Goal: Task Accomplishment & Management: Complete application form

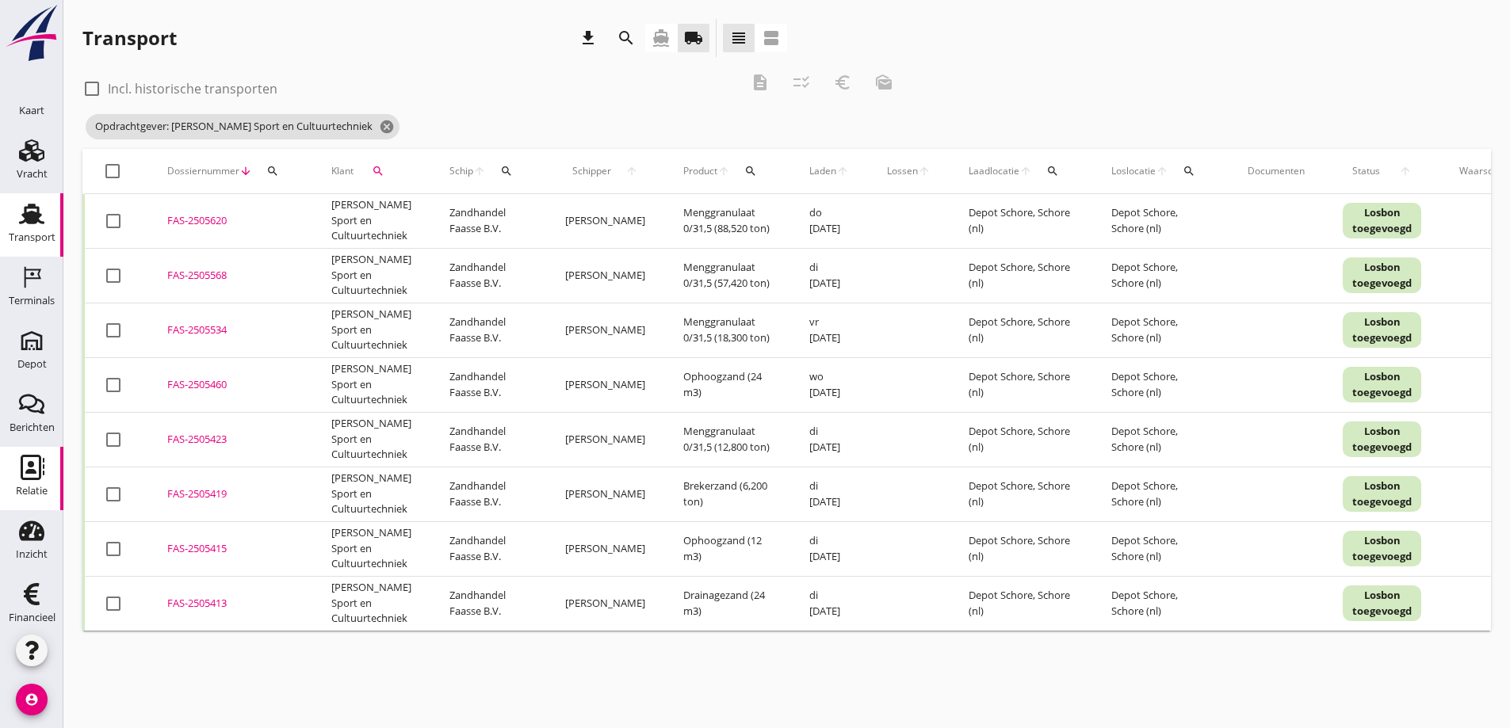
scroll to position [46, 0]
click at [22, 456] on icon "Relatie" at bounding box center [31, 457] width 25 height 25
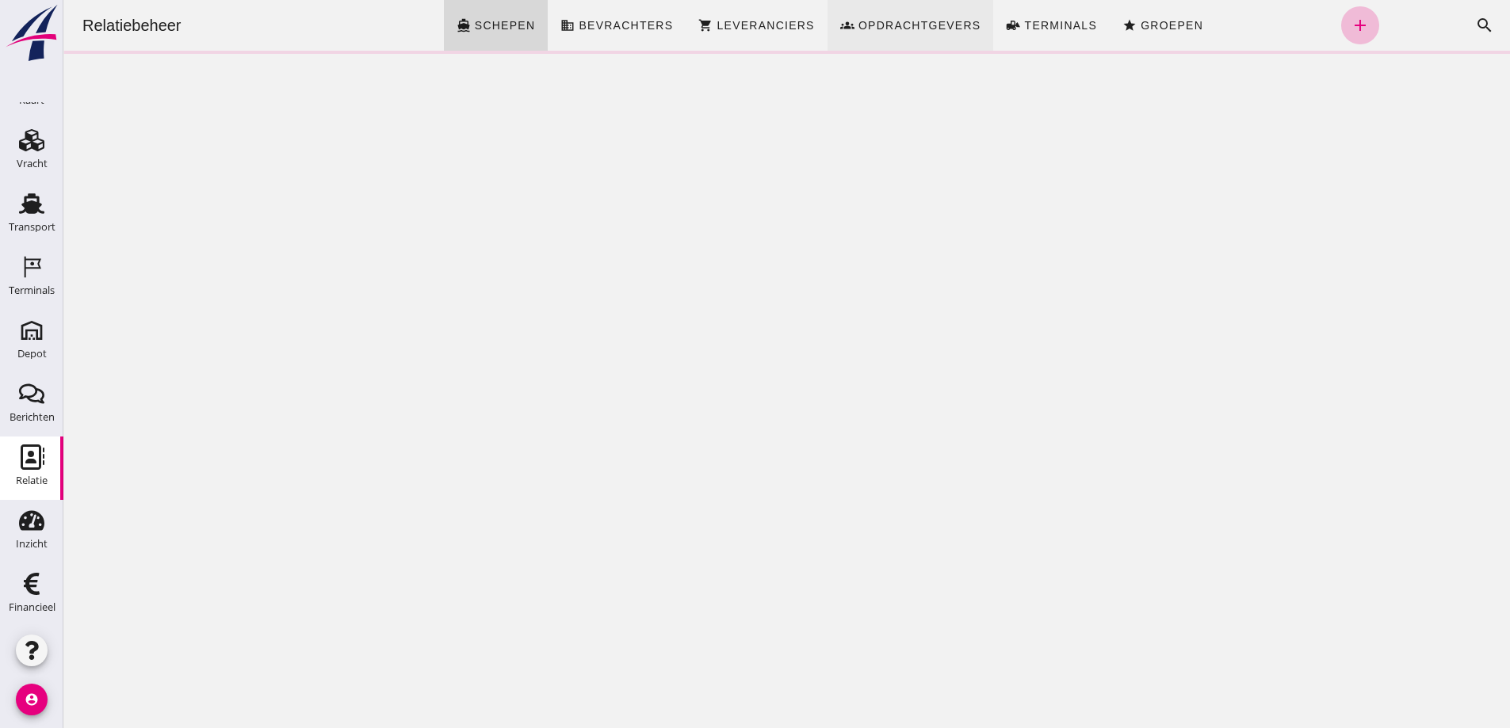
click at [905, 19] on span "Opdrachtgevers" at bounding box center [919, 25] width 124 height 13
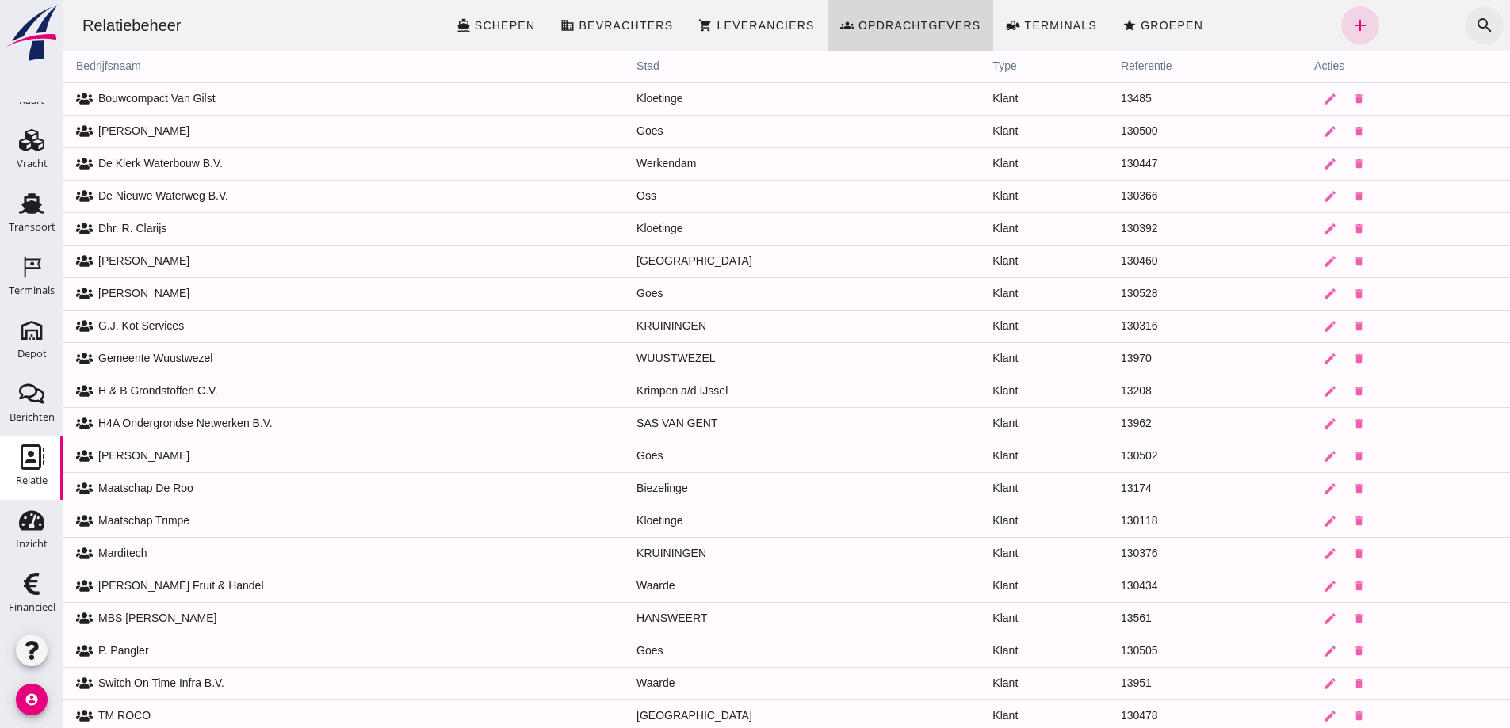
click at [1476, 19] on icon "search" at bounding box center [1484, 25] width 19 height 19
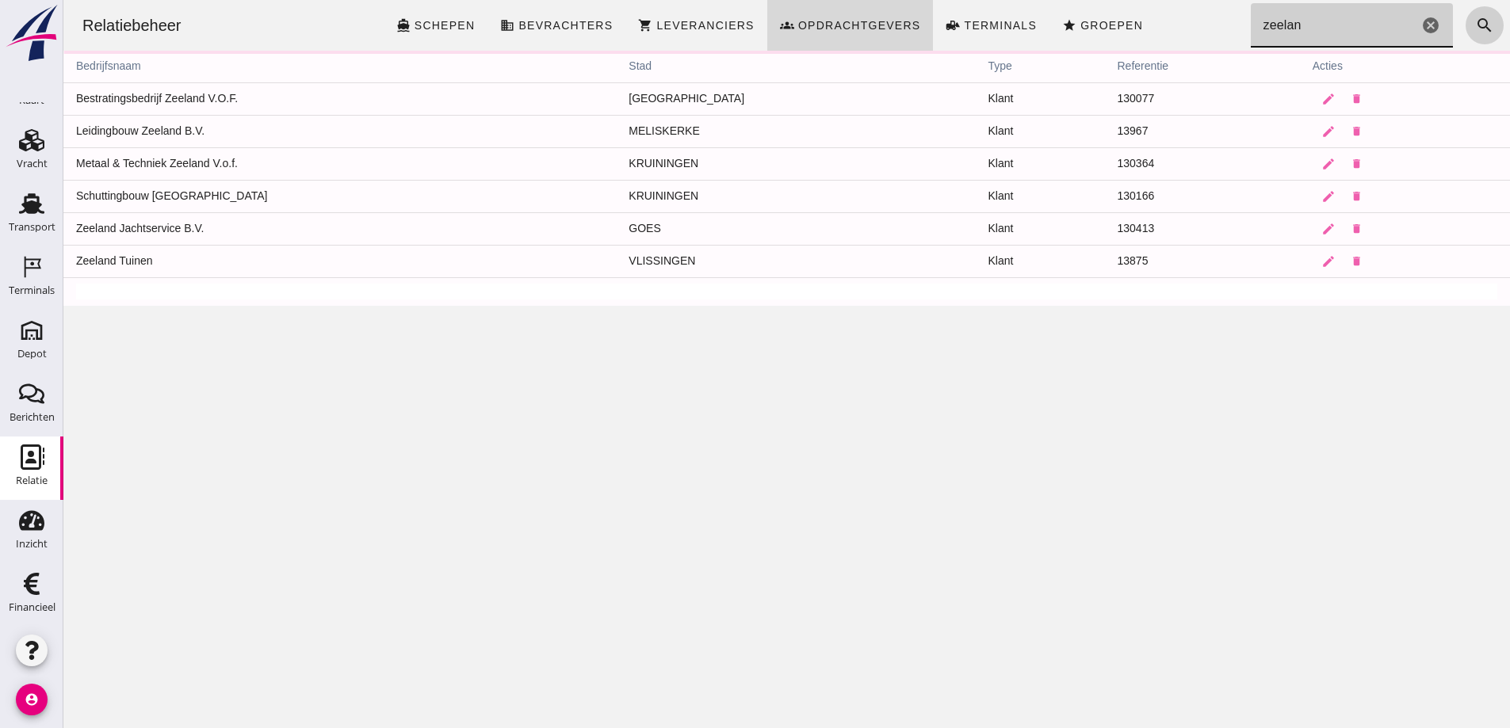
type input "zeeland"
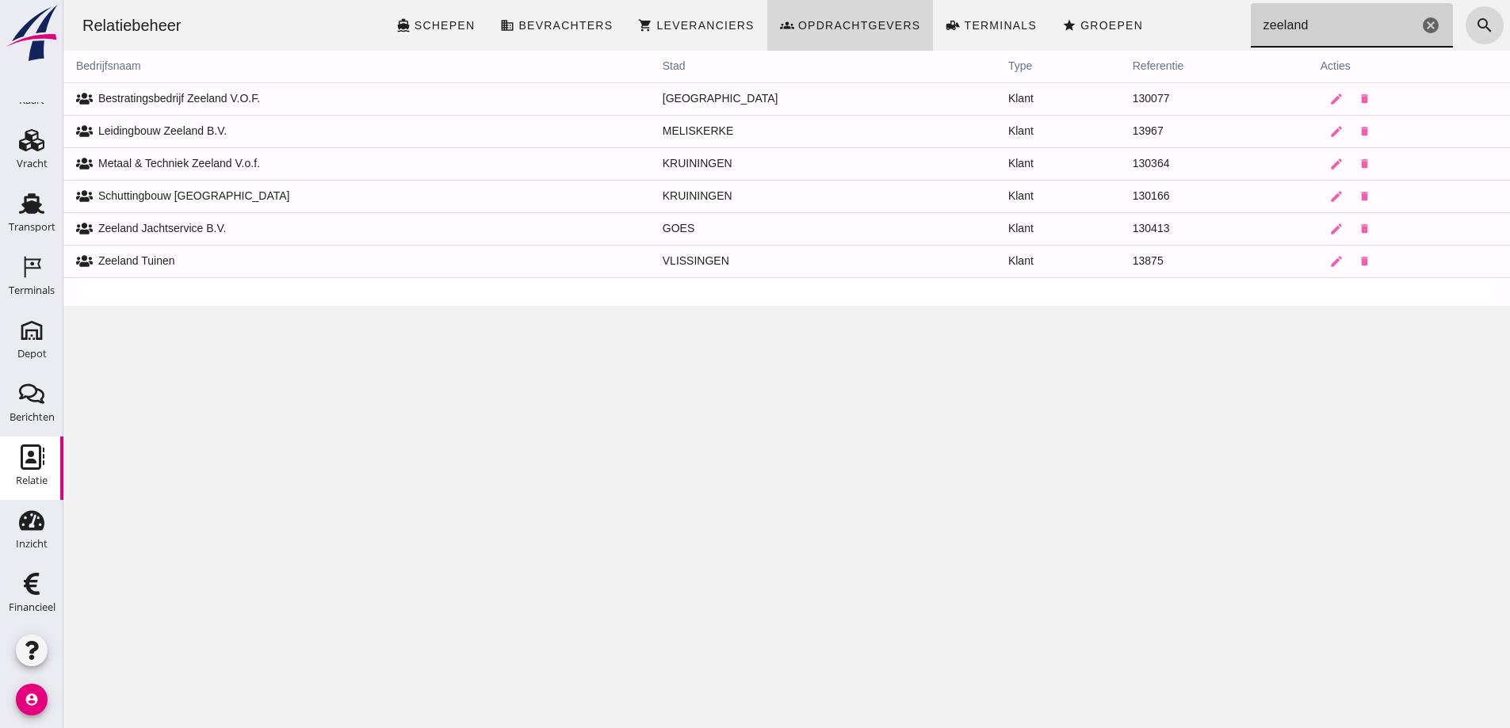
click at [1421, 23] on icon "cancel" at bounding box center [1430, 25] width 19 height 19
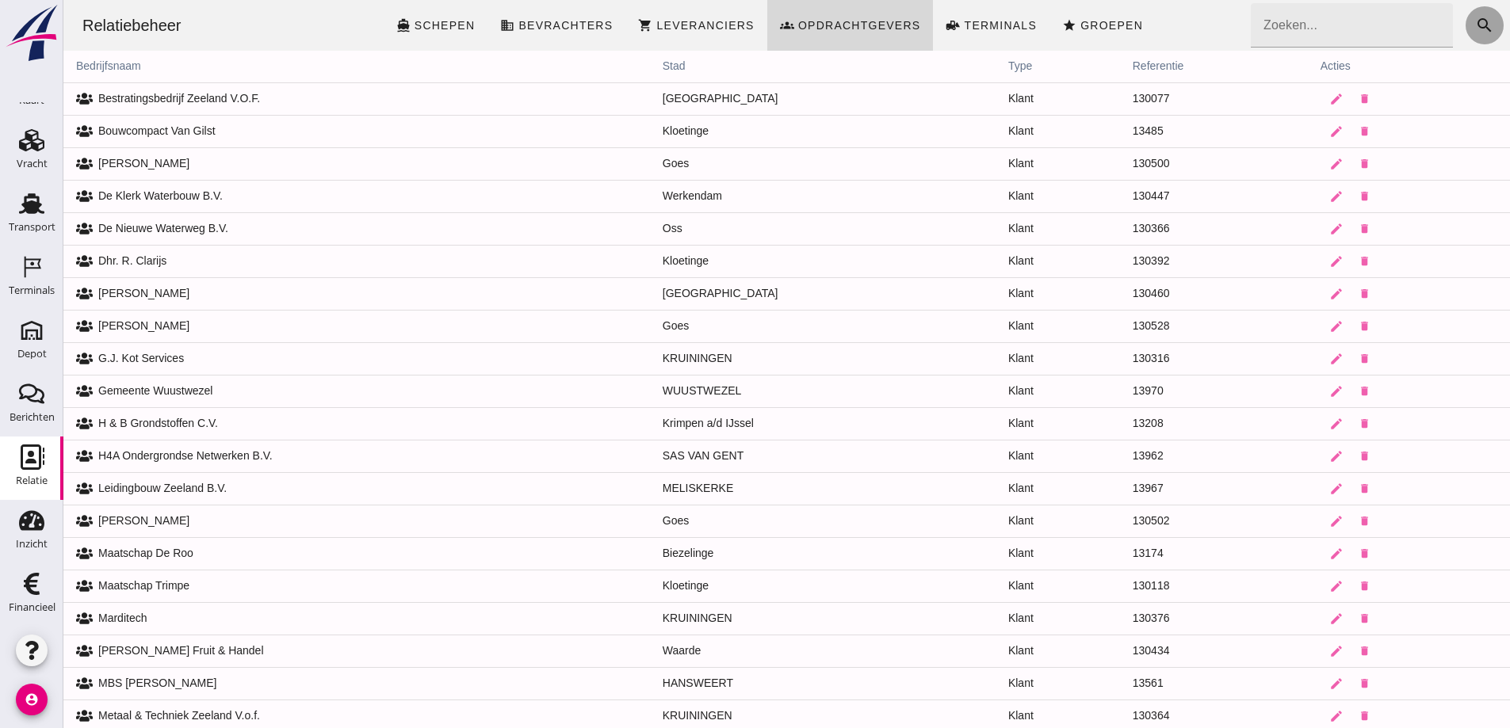
click at [1475, 21] on icon "search" at bounding box center [1484, 25] width 19 height 19
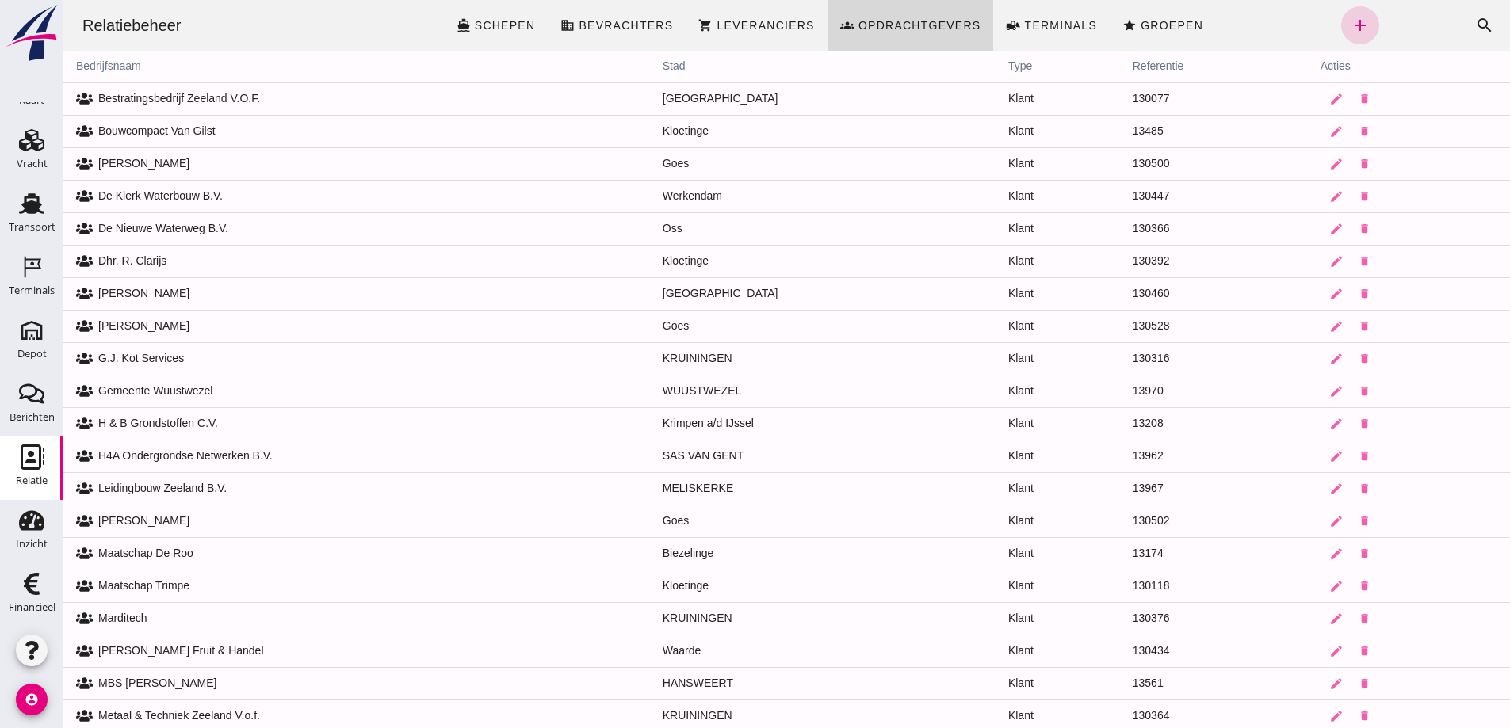
click at [1350, 23] on icon "add" at bounding box center [1359, 25] width 19 height 19
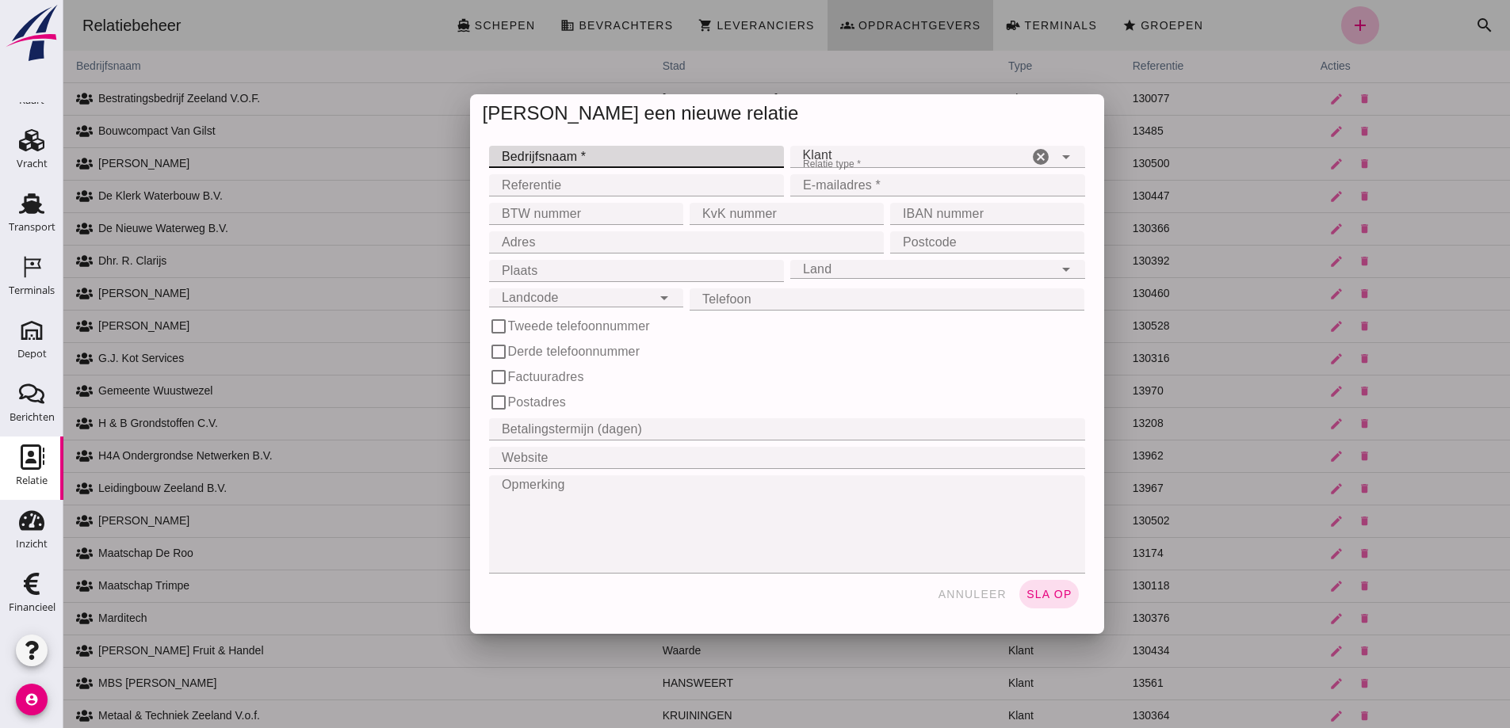
click at [552, 155] on input "Bedrijfsnaam *" at bounding box center [631, 157] width 285 height 22
type input "Zeeland Hoveniers"
click at [550, 242] on input "Adres" at bounding box center [682, 242] width 386 height 22
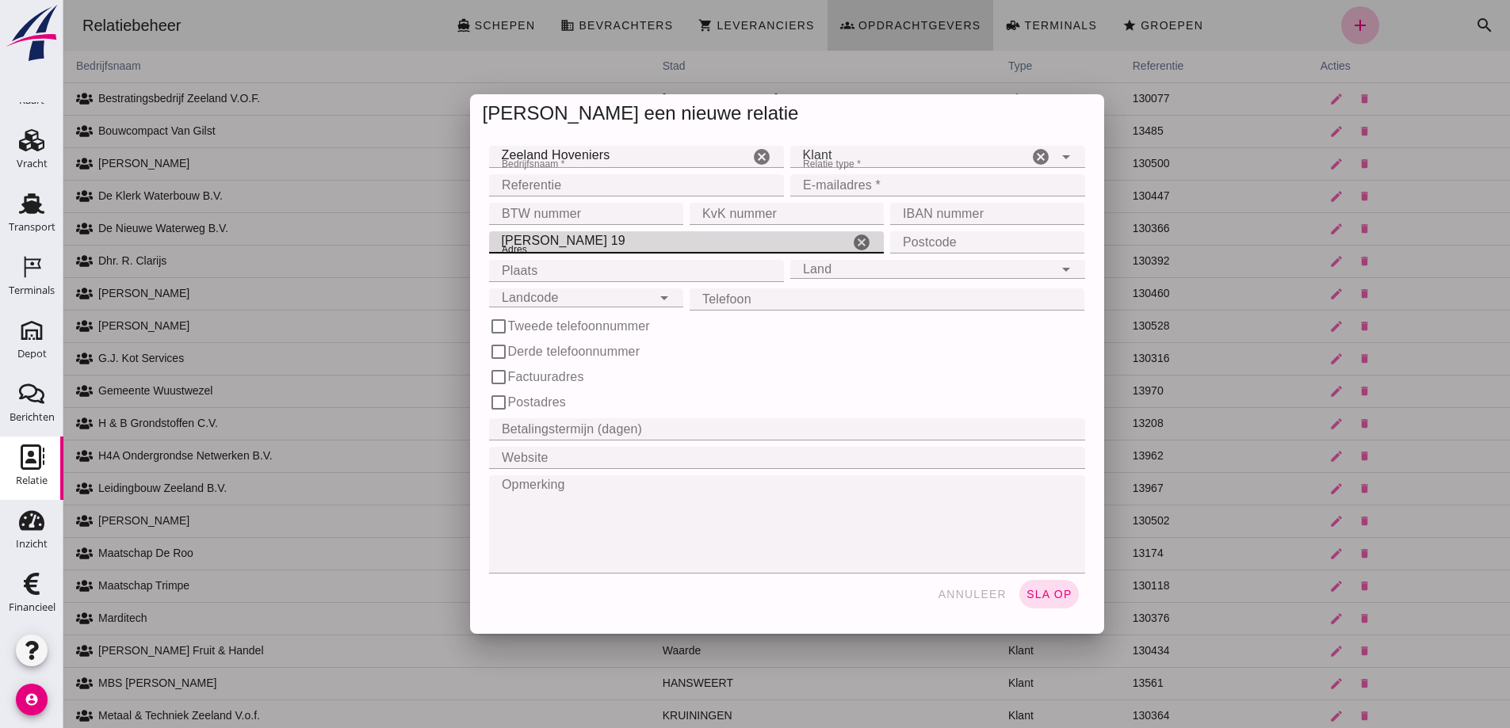
type input "[PERSON_NAME] 19"
click at [930, 245] on input "Postcode" at bounding box center [982, 242] width 185 height 22
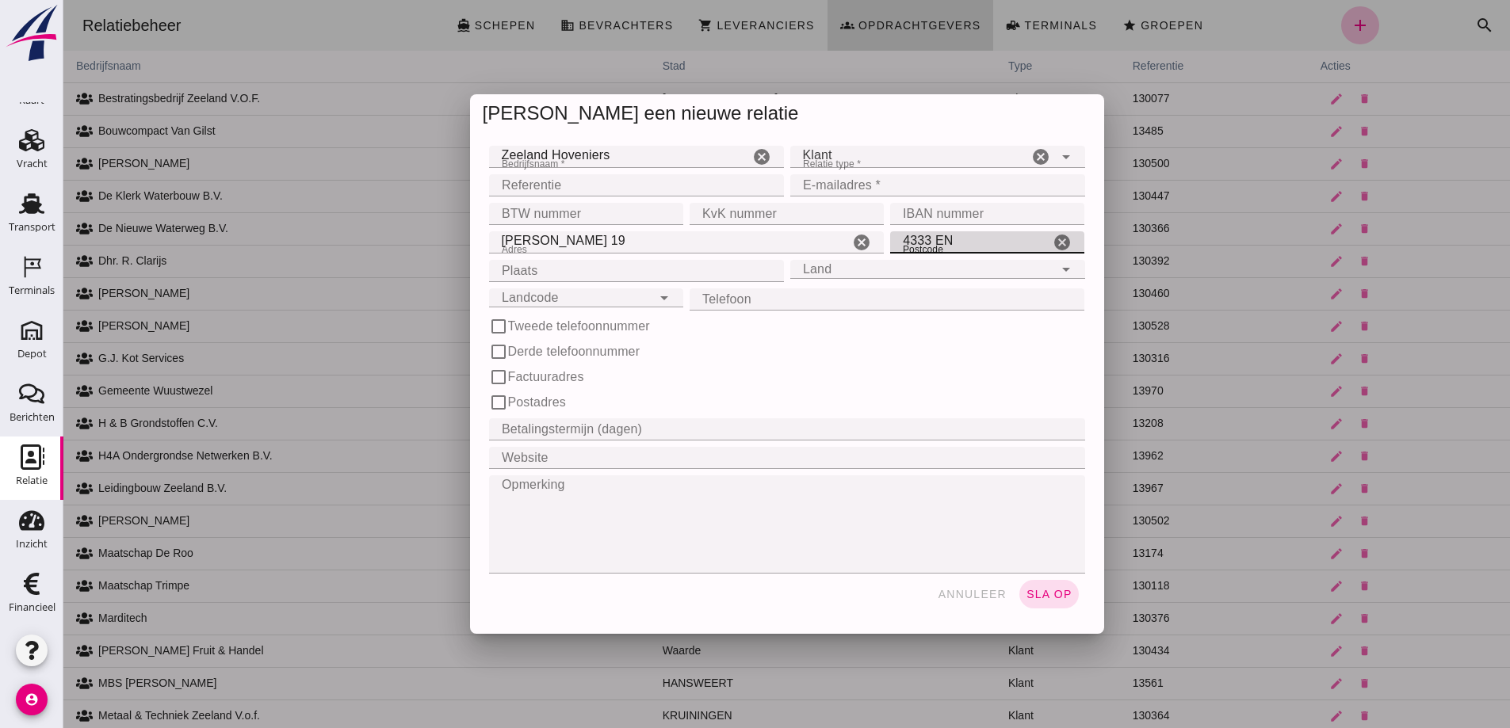
type input "4333 EN"
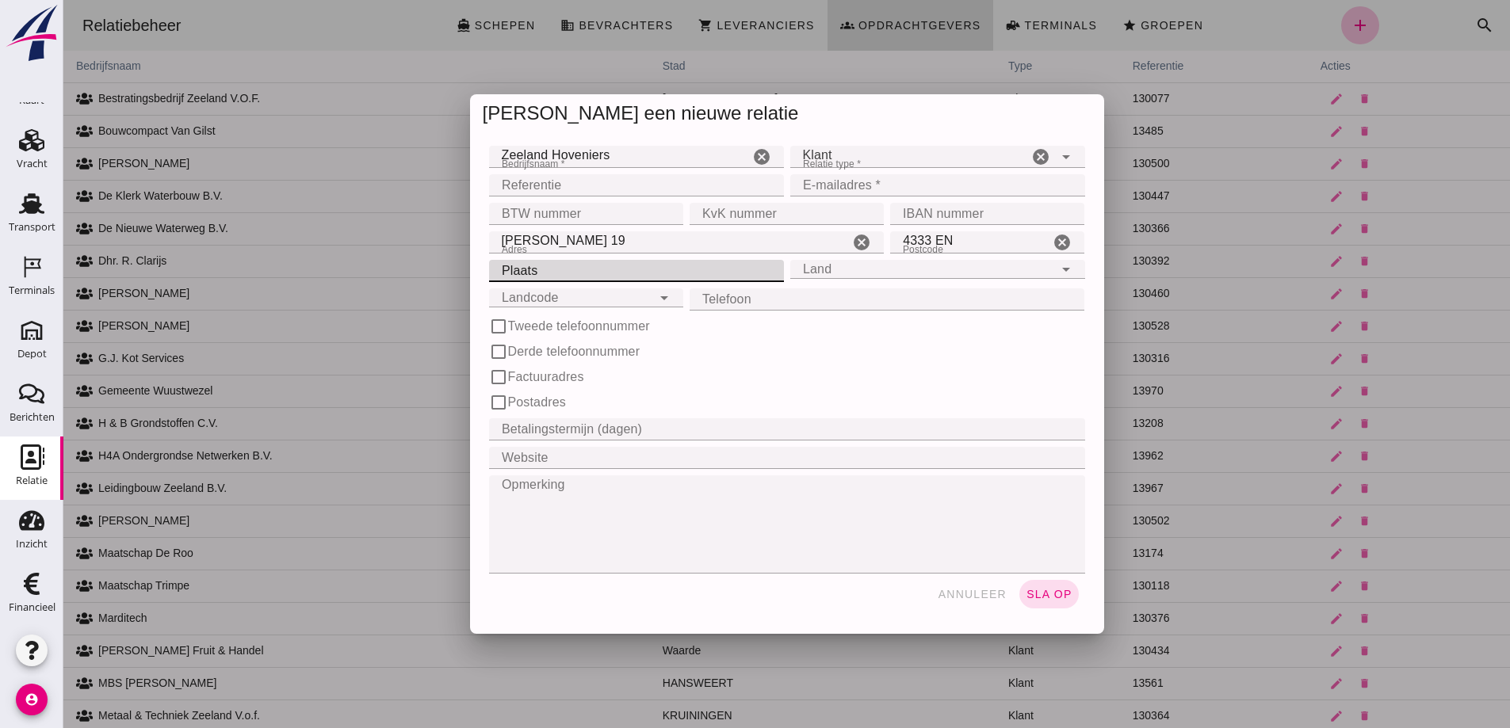
click at [566, 270] on input "Plaats" at bounding box center [631, 271] width 285 height 22
type input "Middelburh"
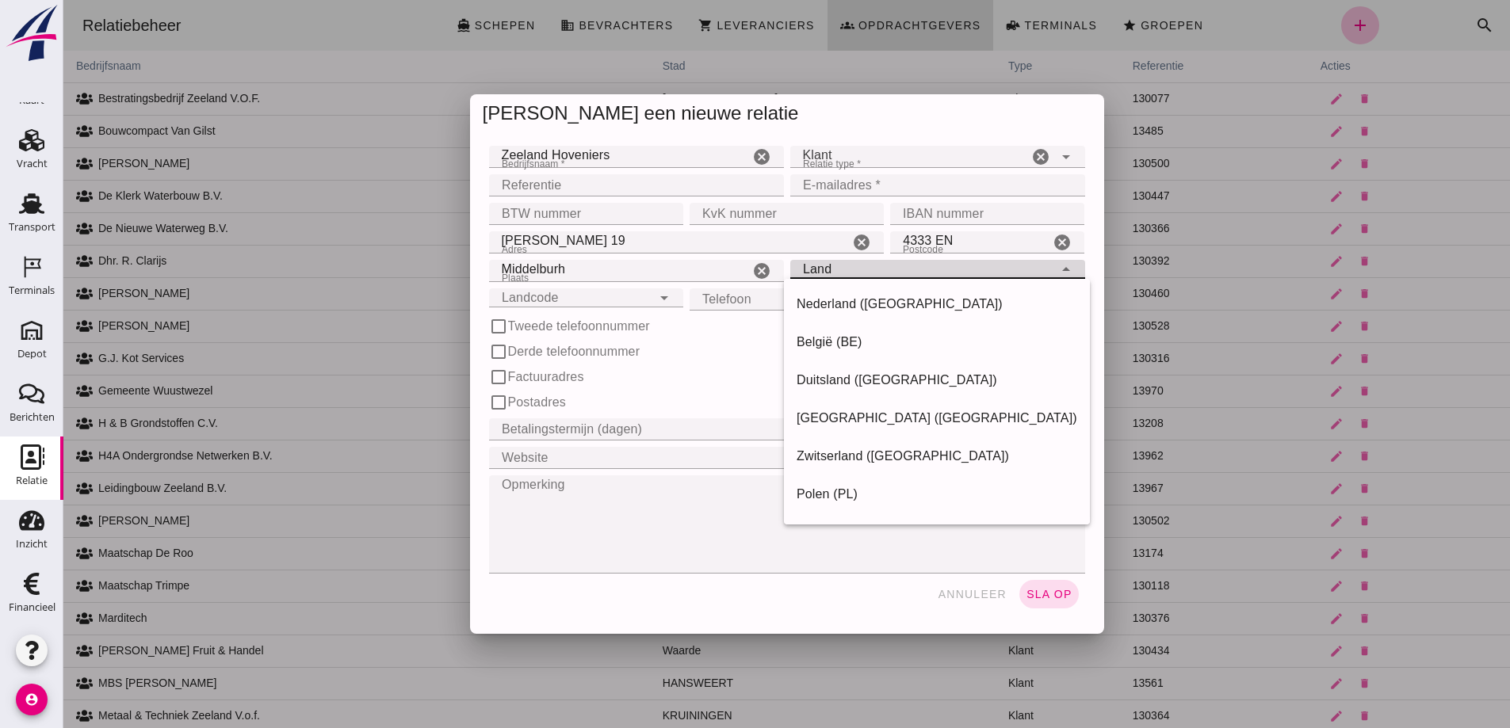
click at [819, 264] on input "Land" at bounding box center [921, 259] width 263 height 19
click at [855, 298] on div "Nederland ([GEOGRAPHIC_DATA])" at bounding box center [936, 304] width 281 height 19
type input "Nederland ([GEOGRAPHIC_DATA])"
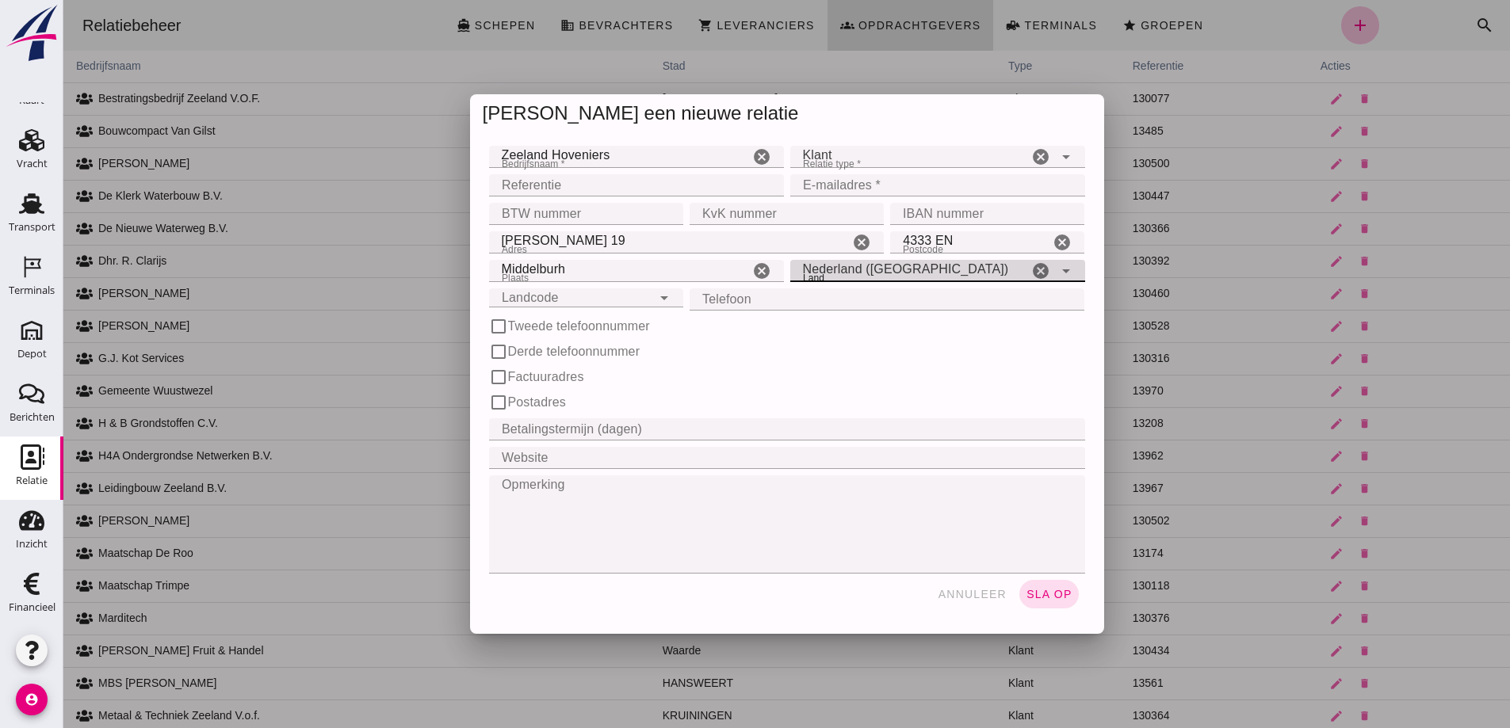
click at [815, 181] on input "E-mailadres *" at bounding box center [932, 185] width 285 height 22
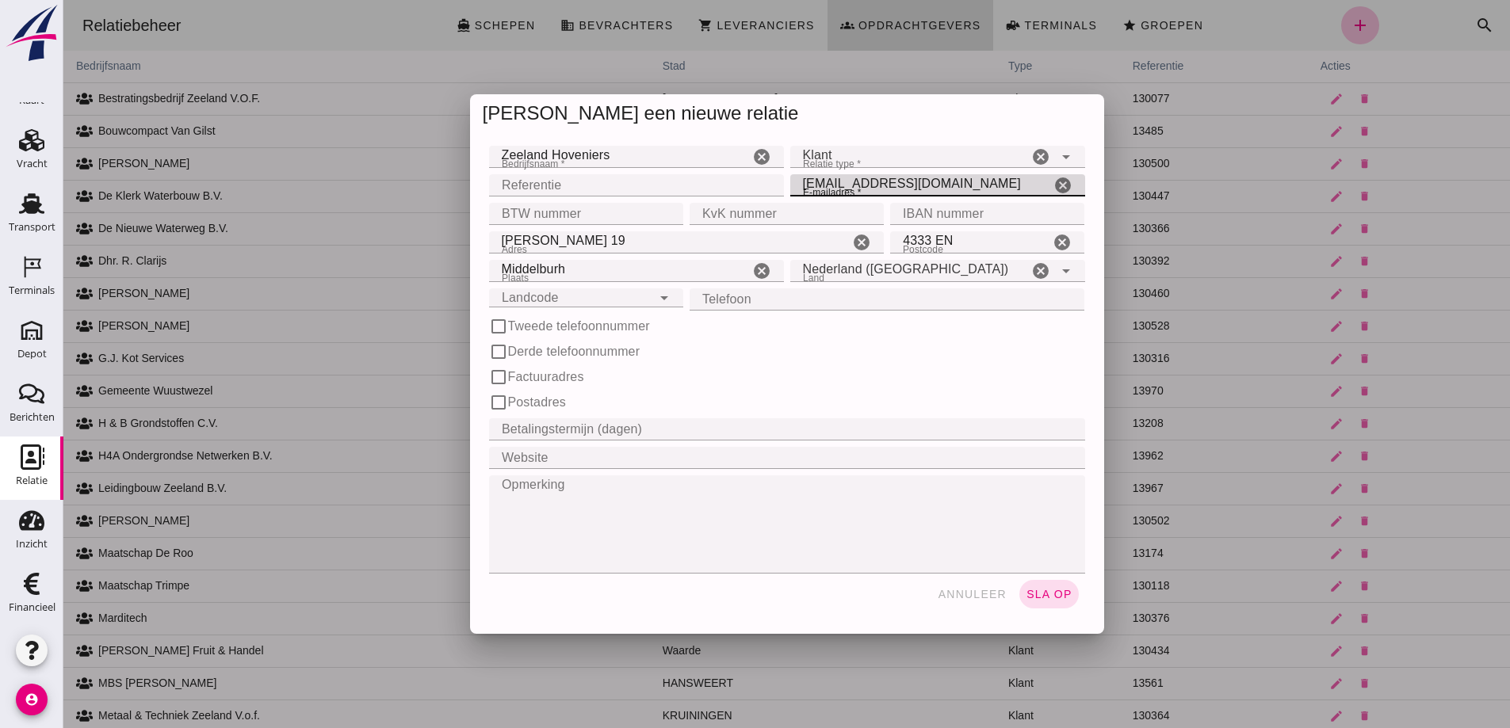
type input "[EMAIL_ADDRESS][DOMAIN_NAME]"
click at [556, 296] on input "Landcode" at bounding box center [570, 288] width 162 height 19
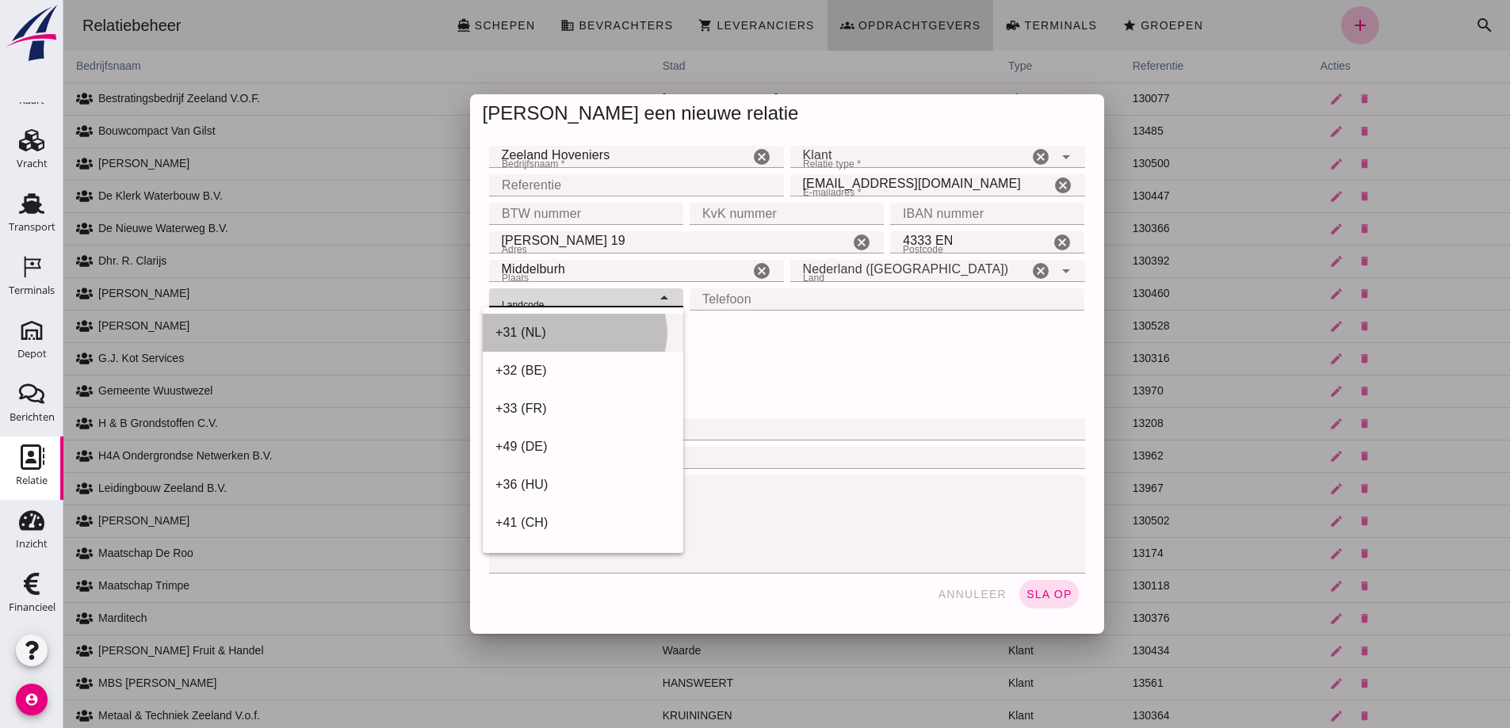
click at [548, 328] on div "+31 (NL)" at bounding box center [582, 332] width 175 height 19
type input "+31 (NL)"
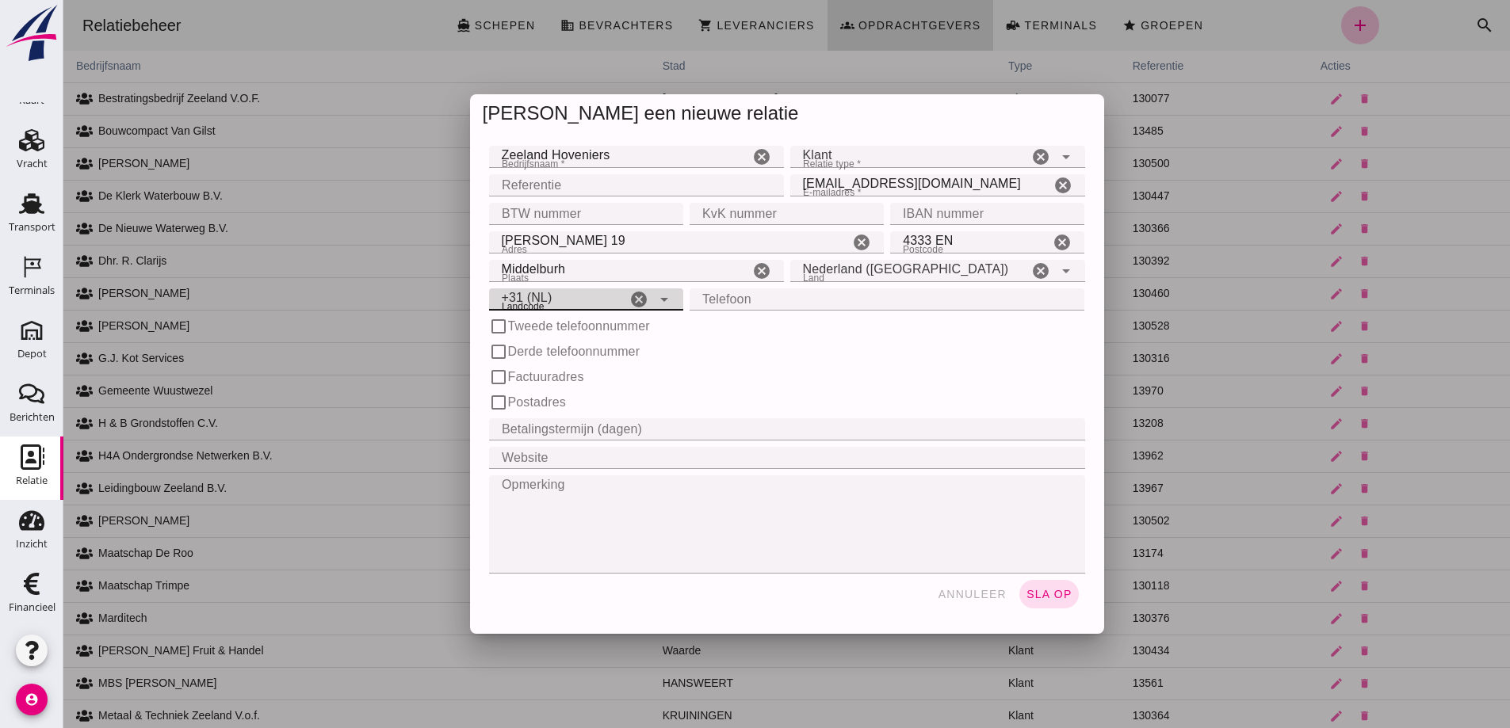
click at [713, 303] on input "Telefoon" at bounding box center [882, 299] width 386 height 22
drag, startPoint x: 563, startPoint y: 269, endPoint x: 572, endPoint y: 267, distance: 9.6
click at [562, 268] on input "Middelburh" at bounding box center [619, 271] width 260 height 22
type input "[GEOGRAPHIC_DATA]"
click at [1040, 594] on span "sla op" at bounding box center [1048, 594] width 47 height 13
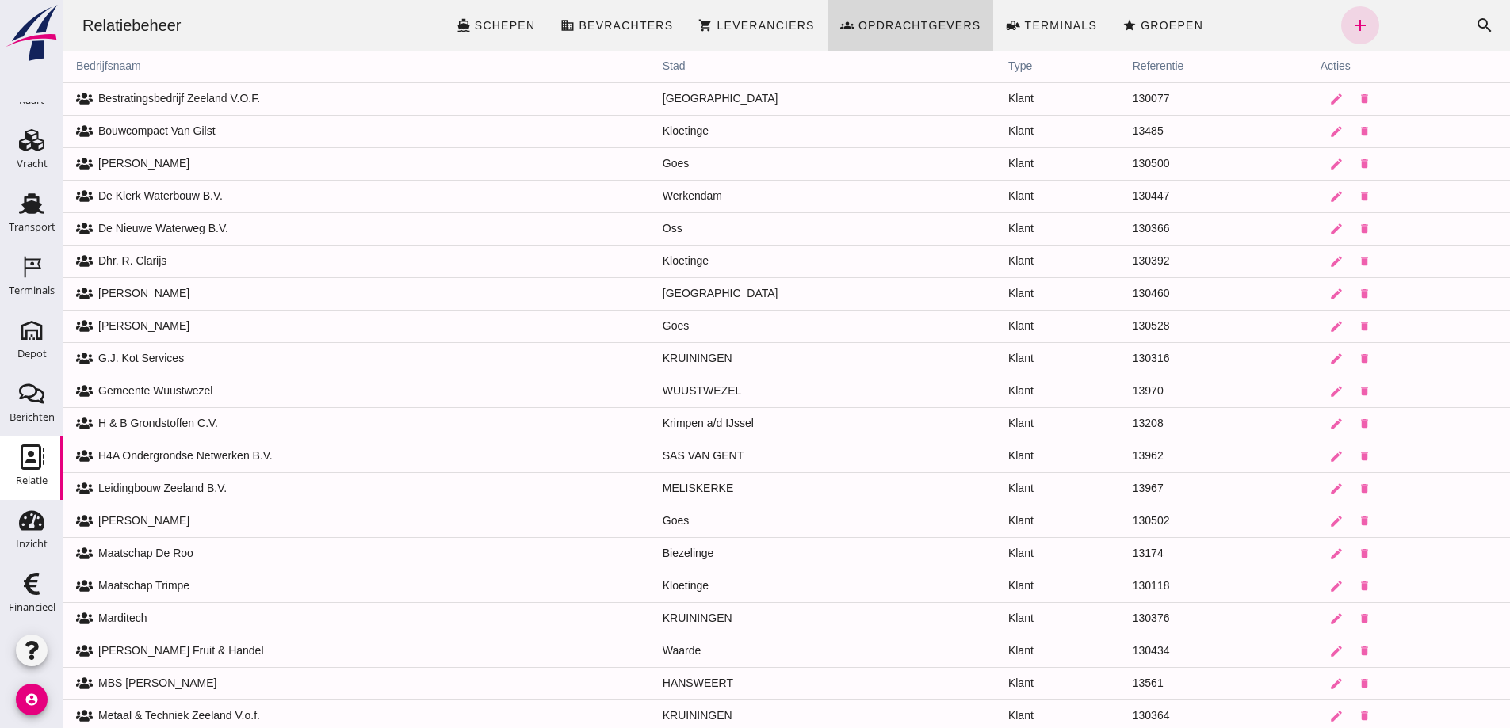
click at [1205, 348] on td "130316" at bounding box center [1214, 358] width 188 height 32
click at [1147, 15] on link "star Groepen" at bounding box center [1162, 25] width 106 height 51
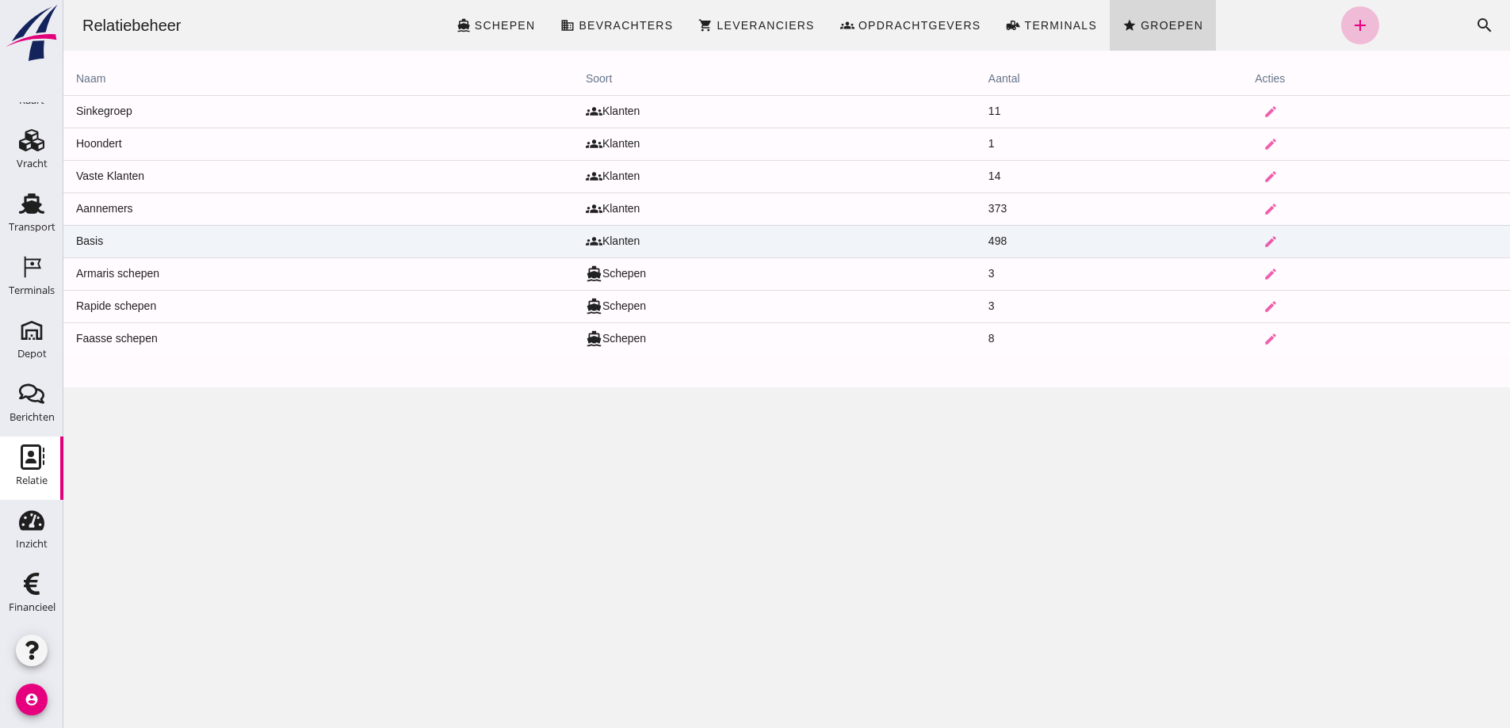
click at [191, 237] on td "Basis" at bounding box center [318, 241] width 510 height 32
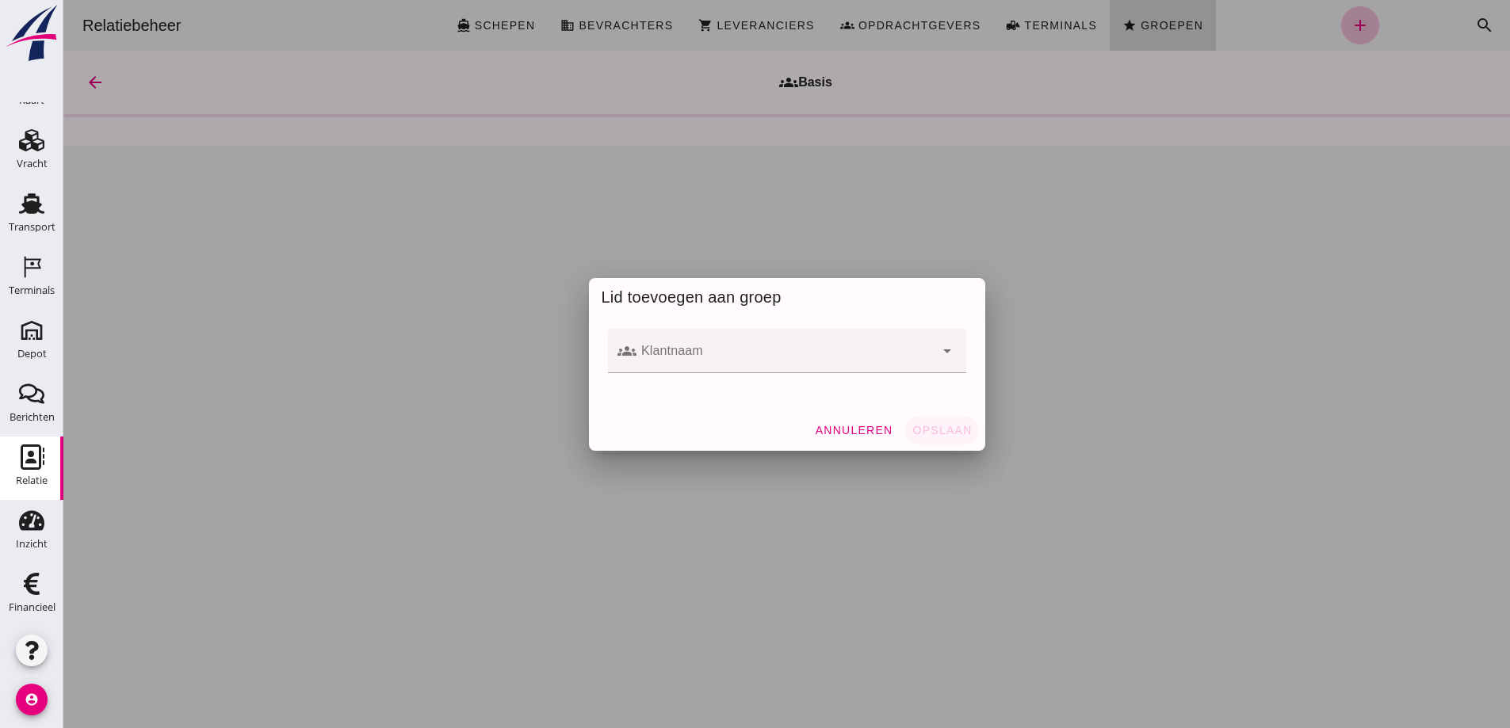
click at [689, 346] on div at bounding box center [785, 351] width 298 height 44
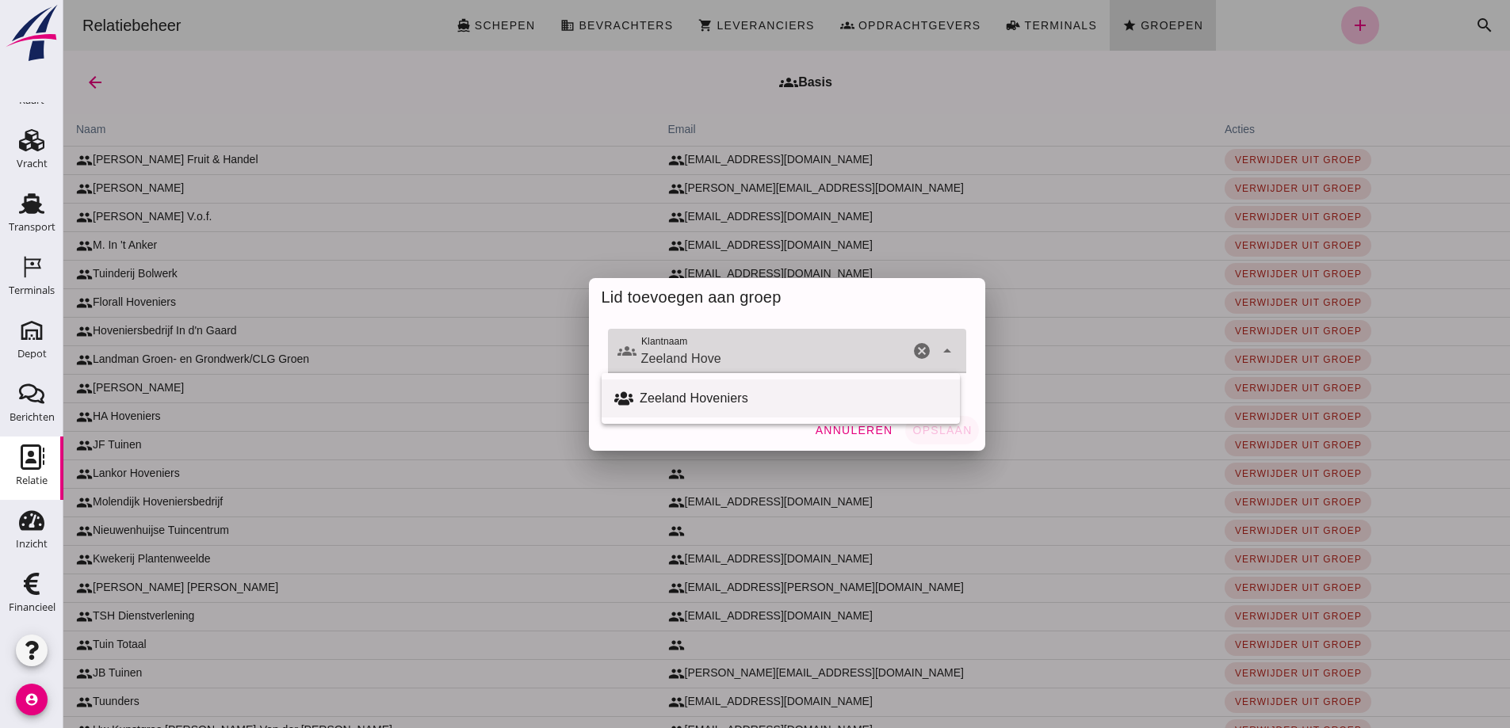
click at [675, 399] on div "Zeeland Hoveniers" at bounding box center [793, 398] width 307 height 19
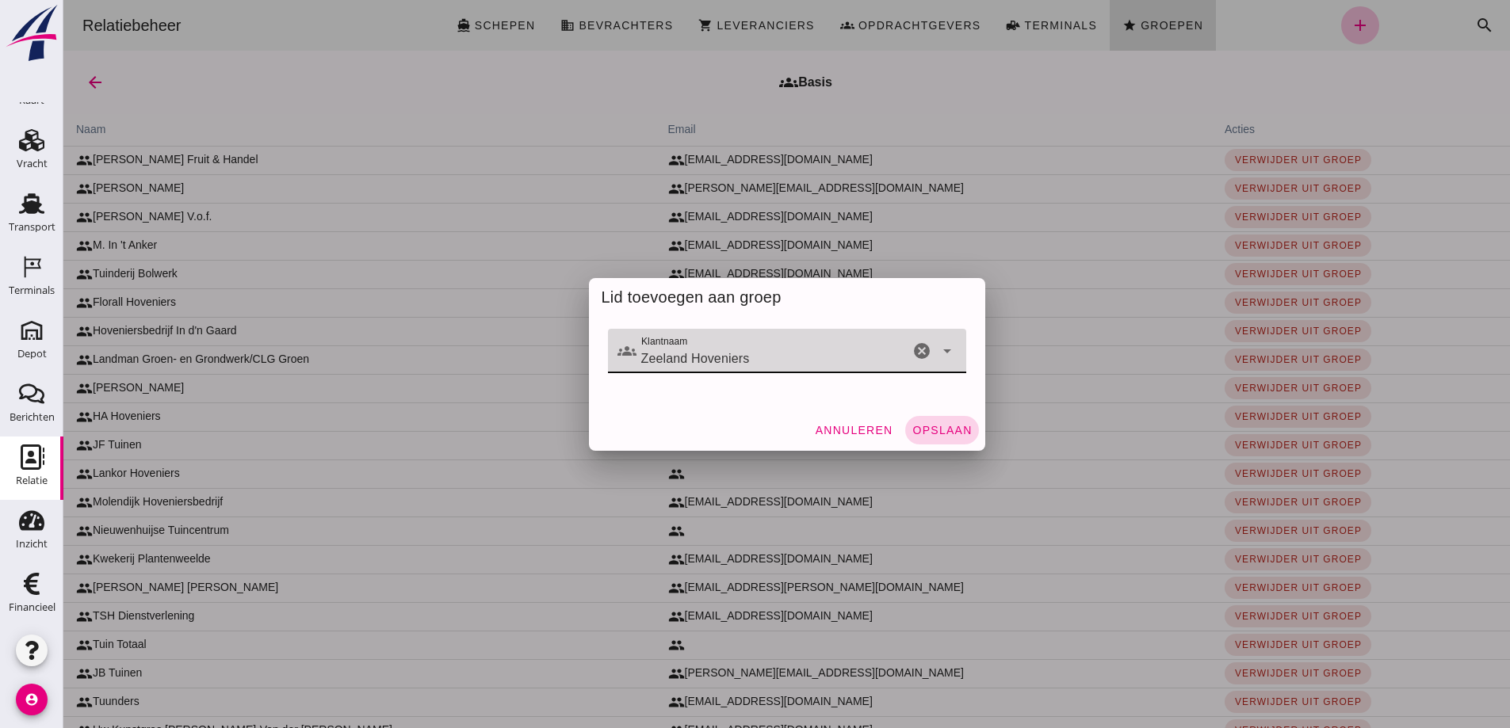
type input "Zeeland Hoveniers"
click at [938, 428] on span "Opslaan" at bounding box center [941, 430] width 60 height 13
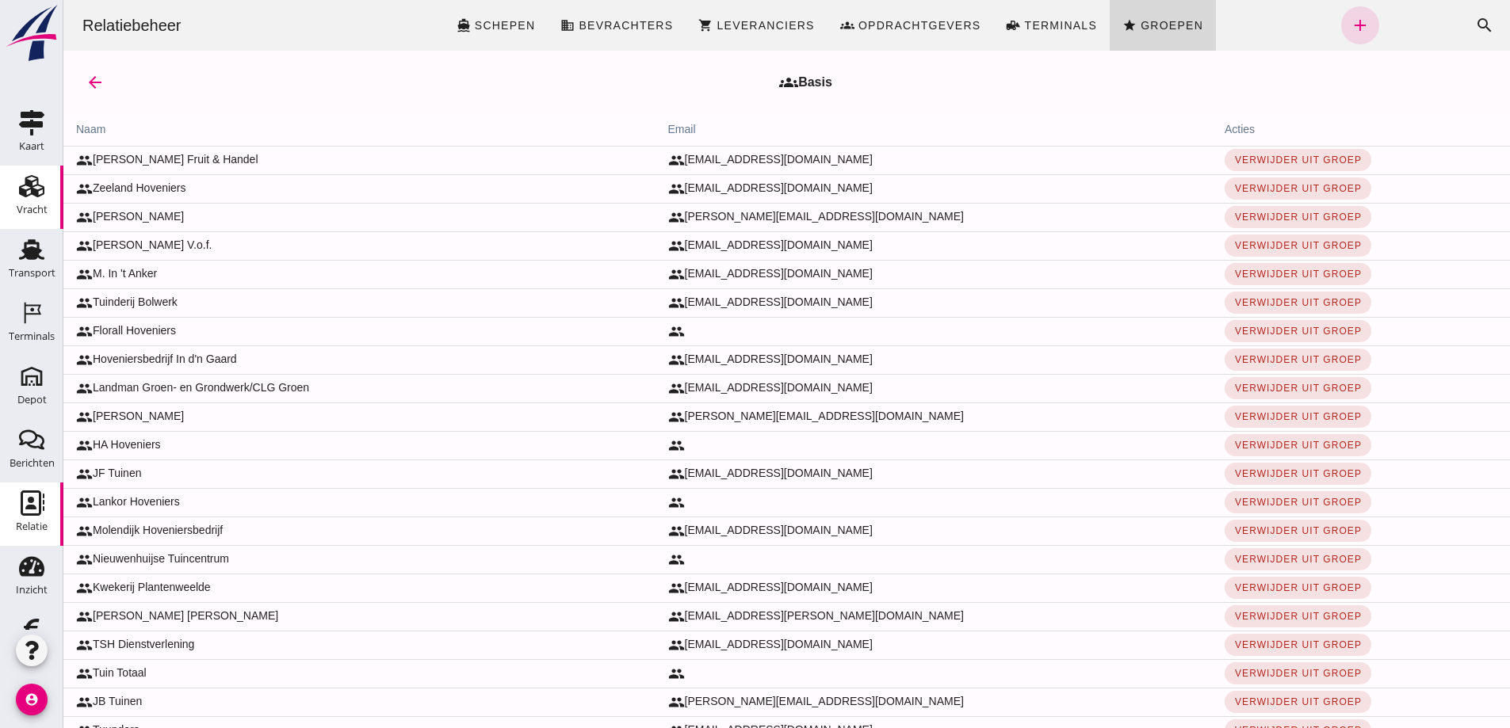
click at [25, 180] on icon "Vracht" at bounding box center [31, 186] width 25 height 25
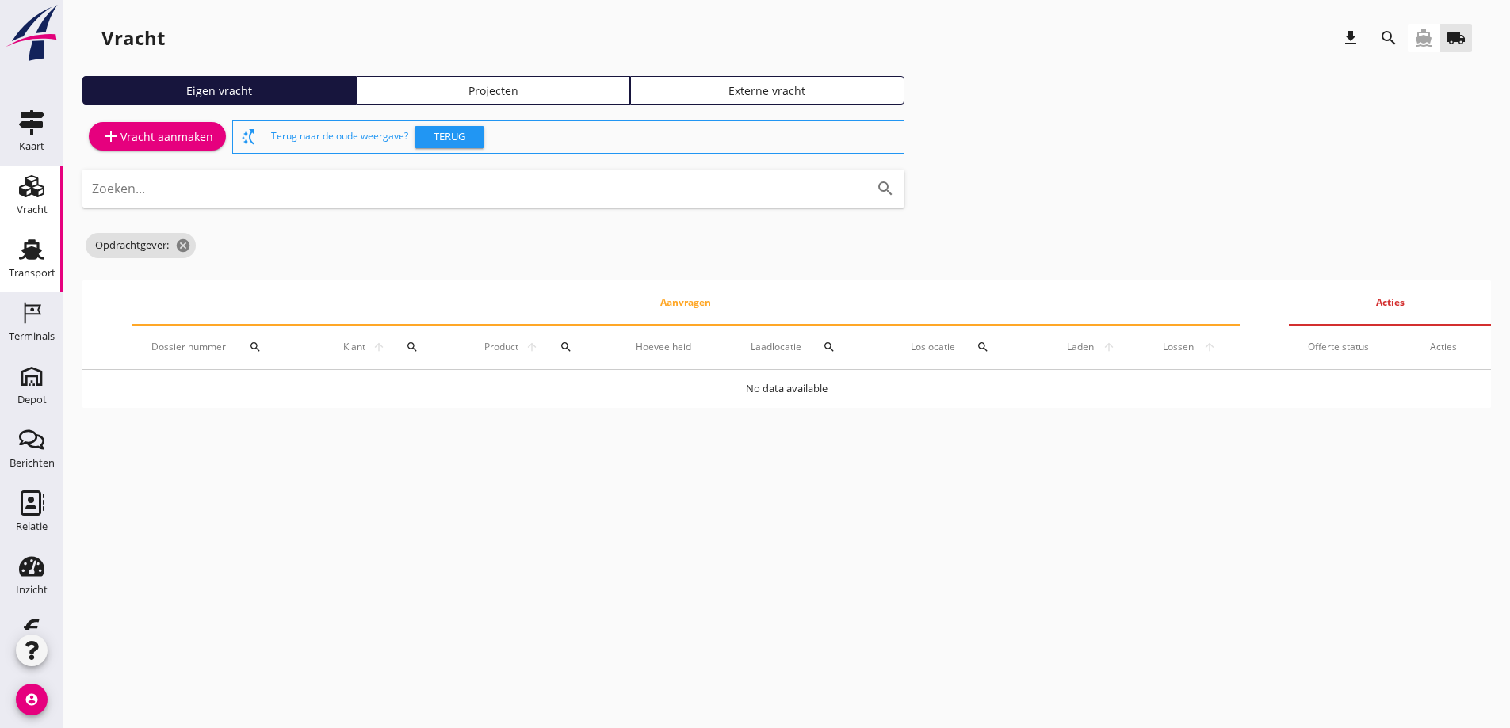
click at [27, 250] on use at bounding box center [31, 249] width 25 height 21
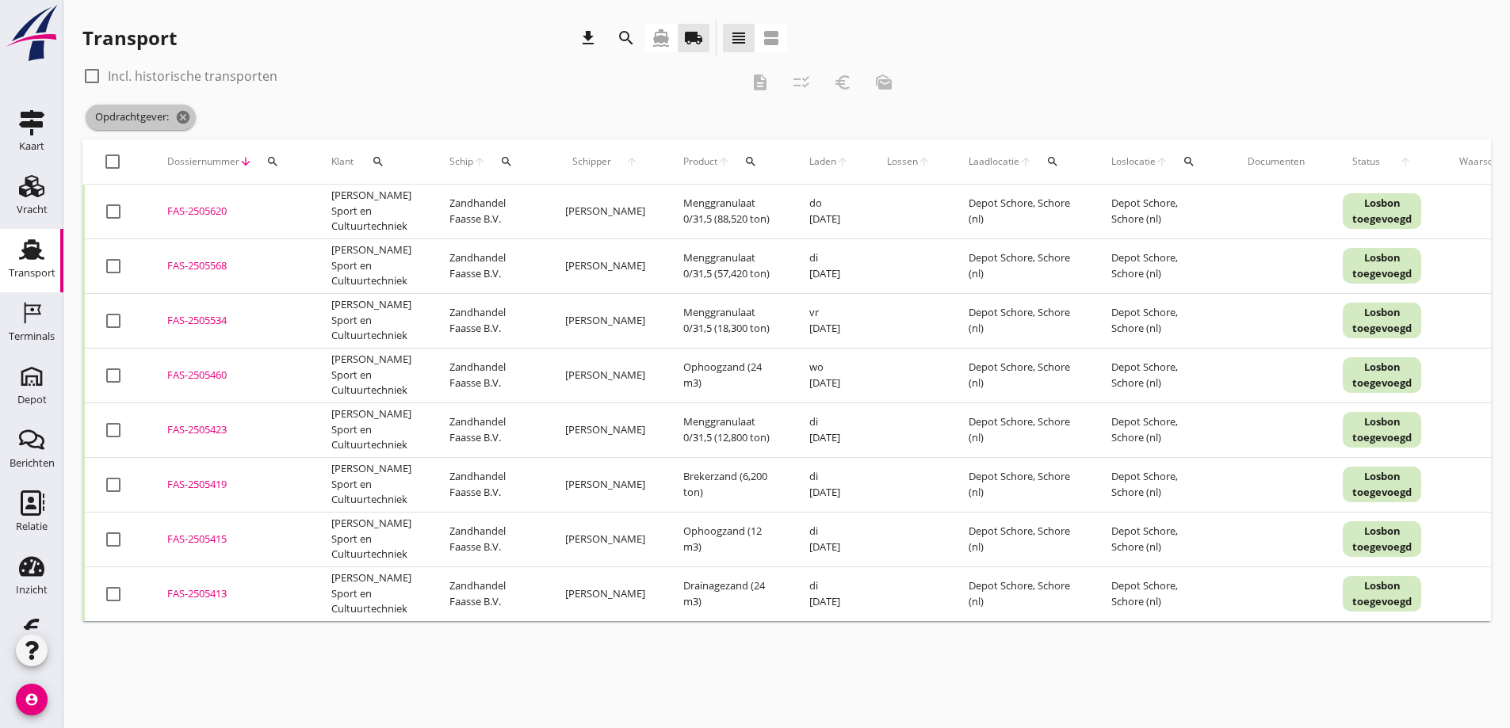
click at [187, 113] on icon "cancel" at bounding box center [183, 117] width 16 height 16
click at [183, 143] on div "Dossiernummer arrow_downward search" at bounding box center [230, 162] width 126 height 38
click at [184, 143] on div "Dossiernummer arrow_downward search" at bounding box center [230, 162] width 126 height 38
click at [438, 106] on div "check_box_outline_blank Incl. historische transporten description checklist_rtl…" at bounding box center [786, 342] width 1408 height 558
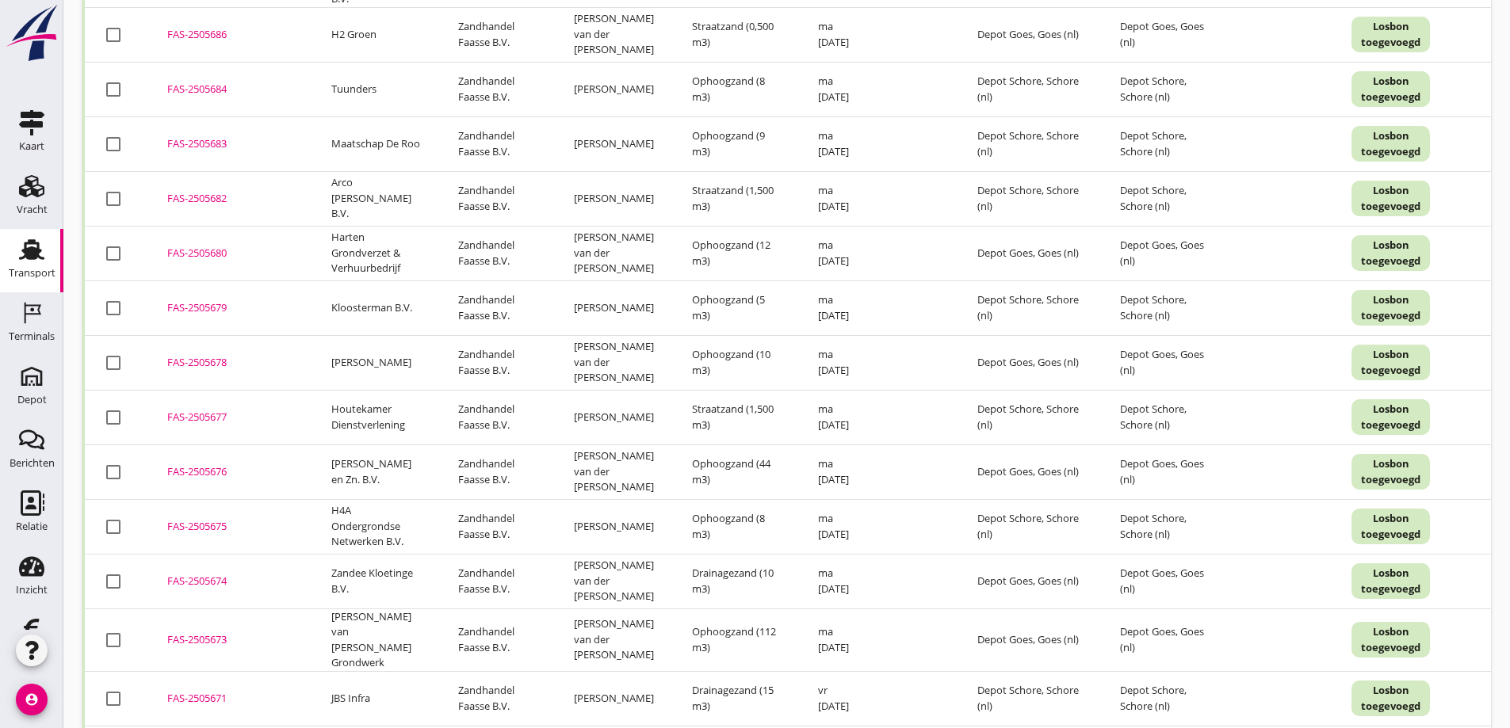
scroll to position [61, 0]
